Goal: Find contact information: Obtain details needed to contact an individual or organization

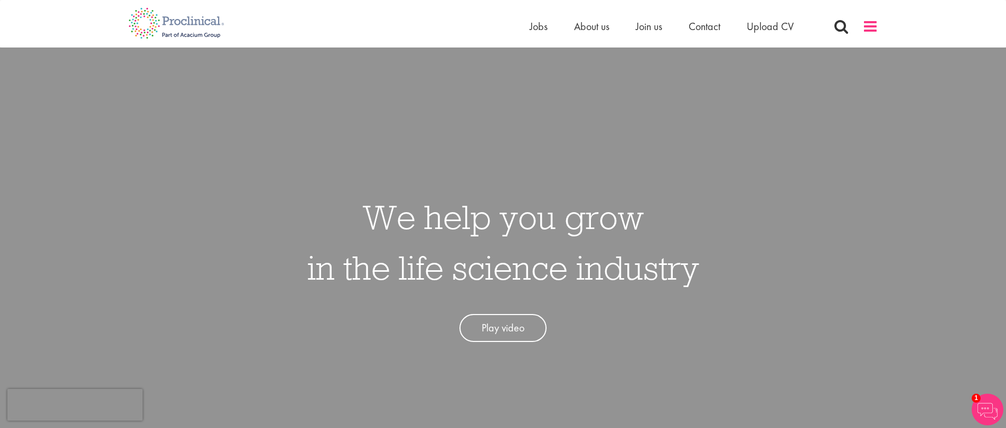
click at [869, 24] on span at bounding box center [870, 26] width 16 height 16
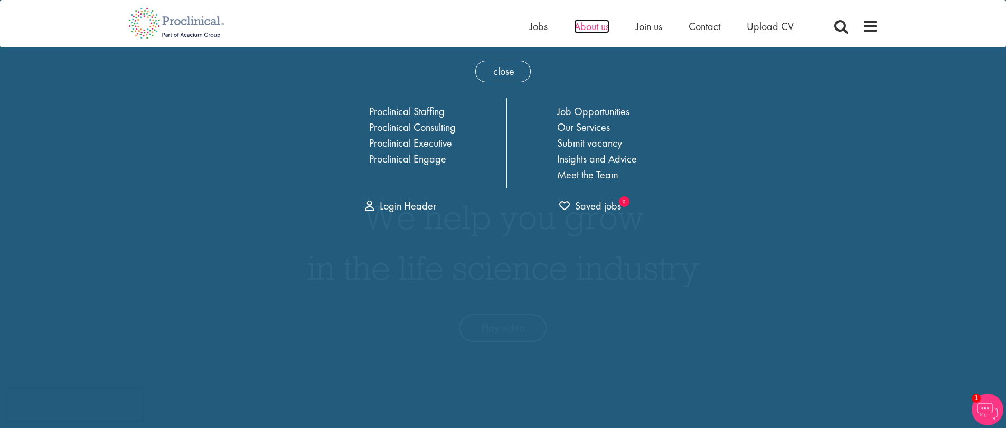
click at [592, 26] on span "About us" at bounding box center [591, 27] width 35 height 14
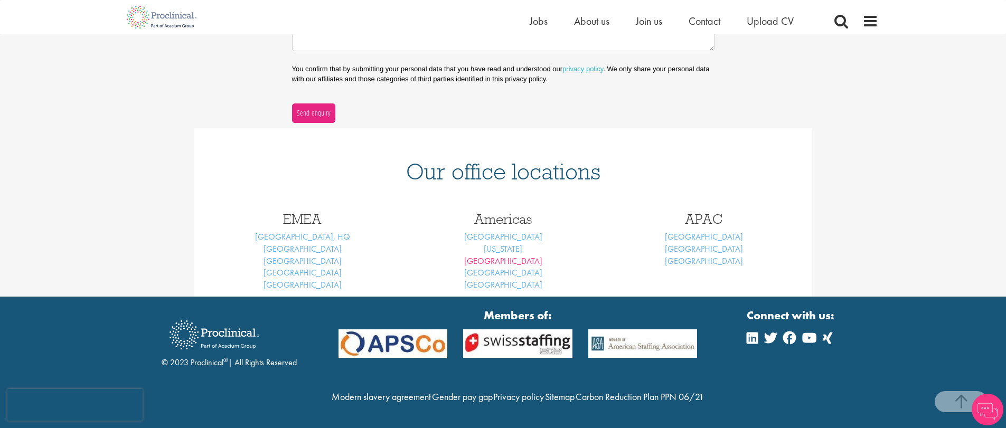
scroll to position [360, 0]
click at [307, 267] on link "[GEOGRAPHIC_DATA]" at bounding box center [303, 272] width 78 height 11
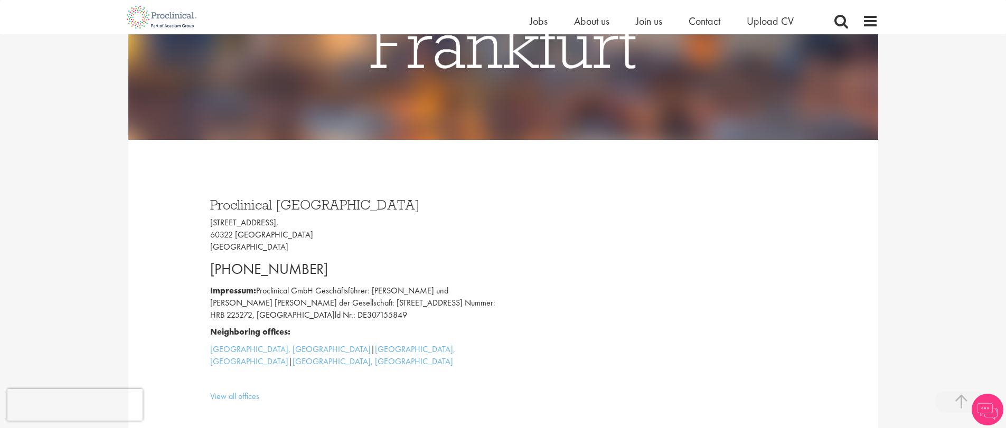
scroll to position [298, 0]
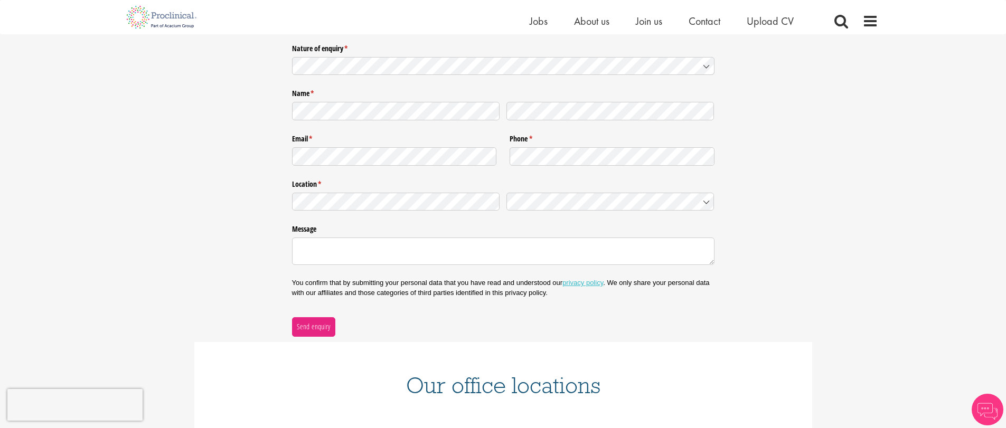
scroll to position [366, 0]
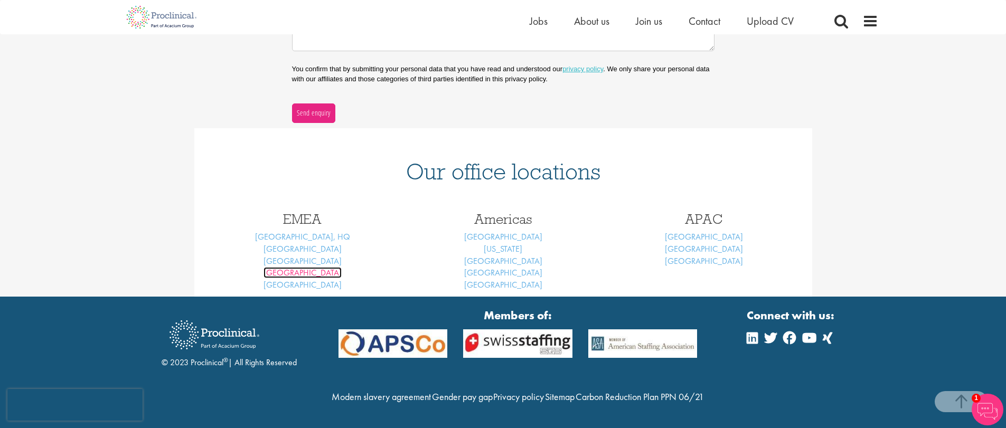
click at [298, 267] on link "[GEOGRAPHIC_DATA]" at bounding box center [303, 272] width 78 height 11
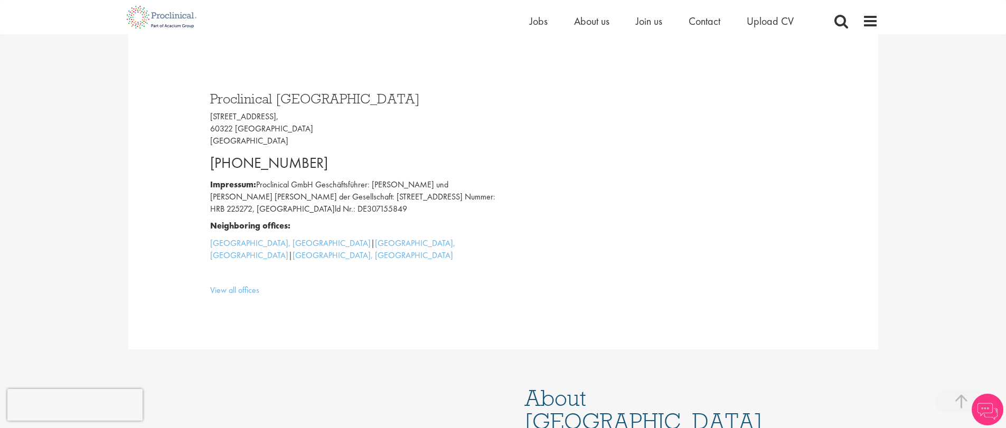
scroll to position [314, 0]
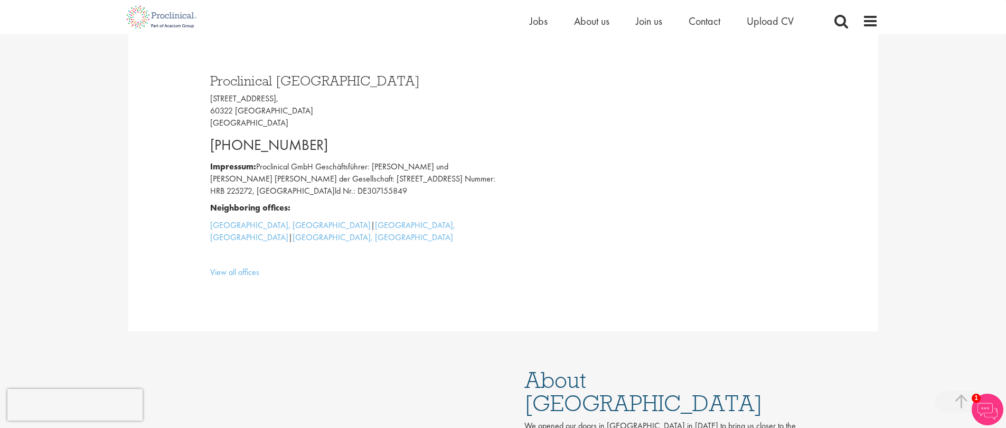
drag, startPoint x: 210, startPoint y: 82, endPoint x: 340, endPoint y: 203, distance: 177.5
click at [340, 203] on div "Proclinical [GEOGRAPHIC_DATA] [STREET_ADDRESS] [PHONE_NUMBER] Impressum: Procli…" at bounding box center [352, 173] width 301 height 221
copy div "Proclinical [GEOGRAPHIC_DATA] [STREET_ADDRESS] [PHONE_NUMBER] Impressum: Procli…"
